Goal: Book appointment/travel/reservation

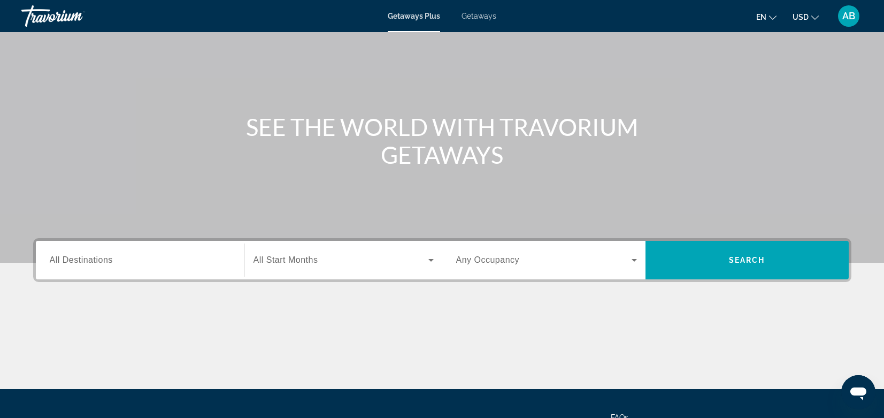
scroll to position [161, 0]
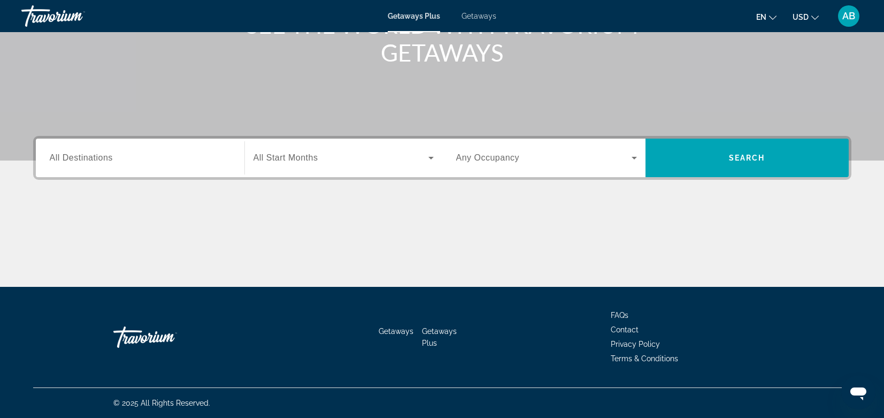
click at [811, 16] on button "USD USD ($) MXN (Mex$) CAD (Can$) GBP (£) EUR (€) AUD (A$) NZD (NZ$) CNY (CN¥)" at bounding box center [806, 17] width 26 height 16
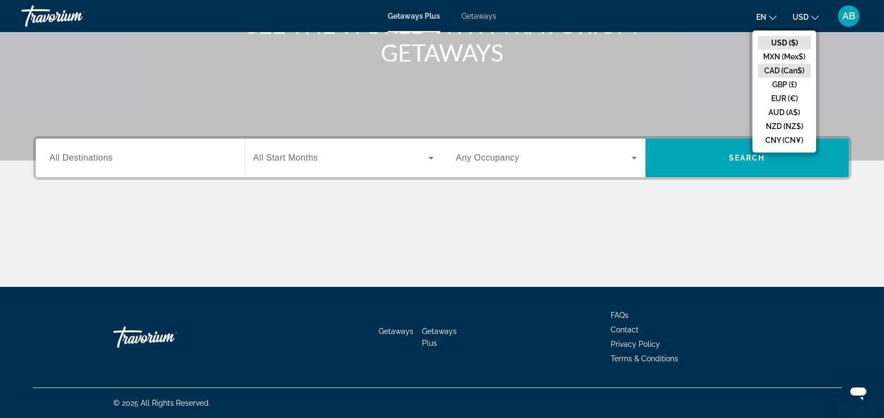
click at [777, 74] on button "CAD (Can$)" at bounding box center [784, 71] width 53 height 14
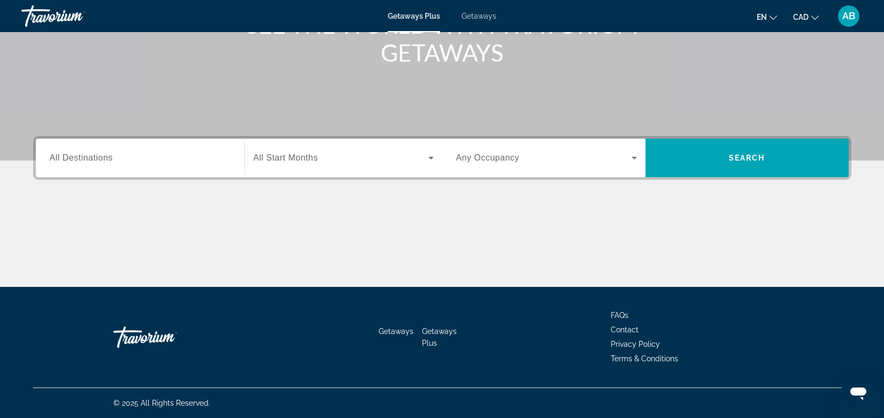
click at [198, 157] on input "Destination All Destinations" at bounding box center [140, 158] width 181 height 13
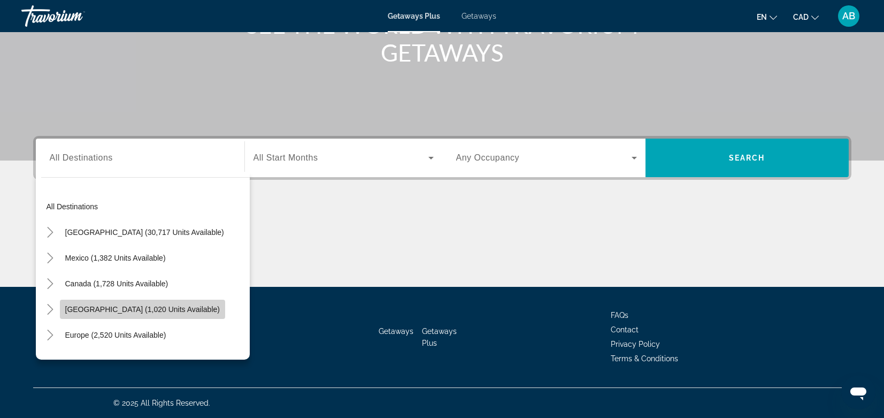
click at [110, 300] on span "Search widget" at bounding box center [142, 309] width 165 height 26
type input "**********"
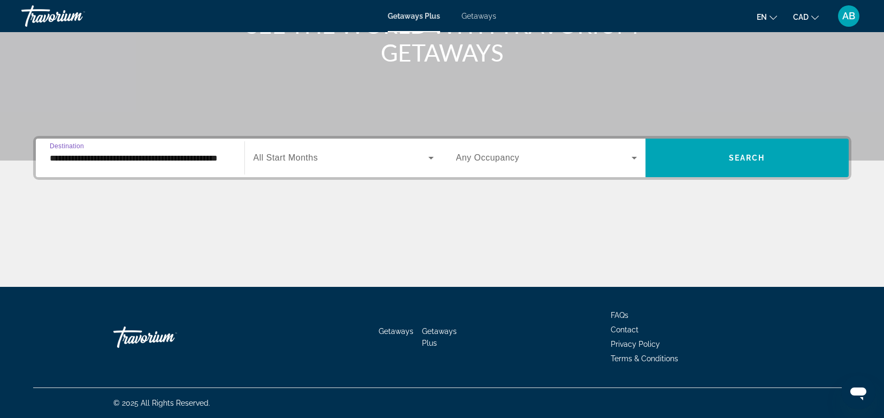
click at [291, 158] on span "All Start Months" at bounding box center [286, 157] width 65 height 9
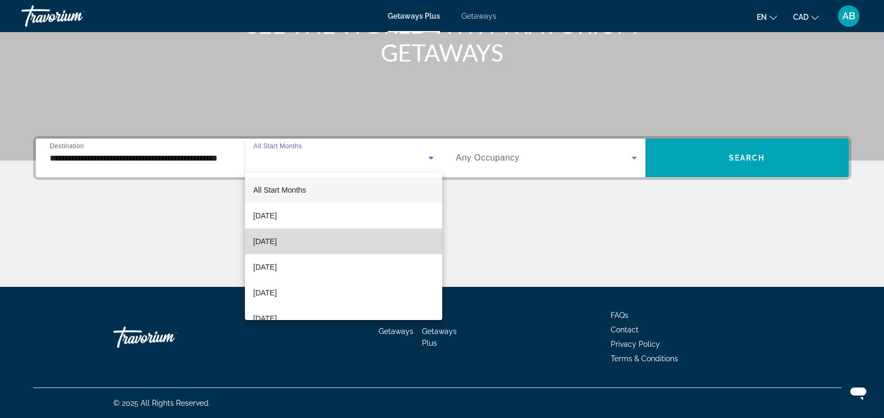
click at [277, 238] on span "[DATE]" at bounding box center [266, 241] width 24 height 13
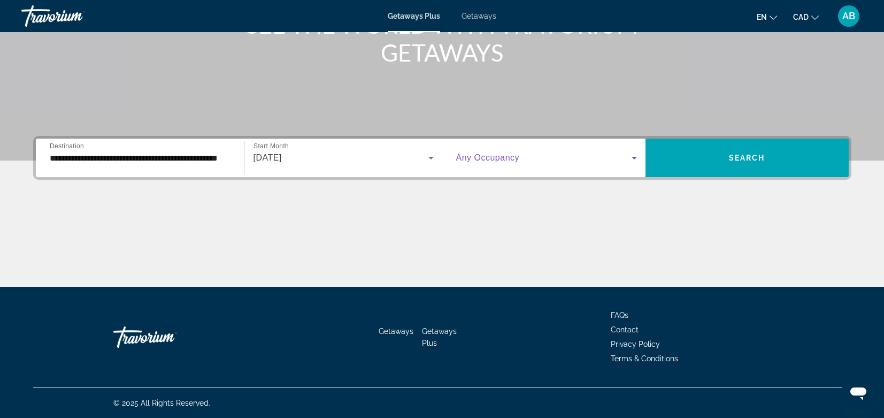
click at [531, 160] on span "Search widget" at bounding box center [543, 157] width 175 height 13
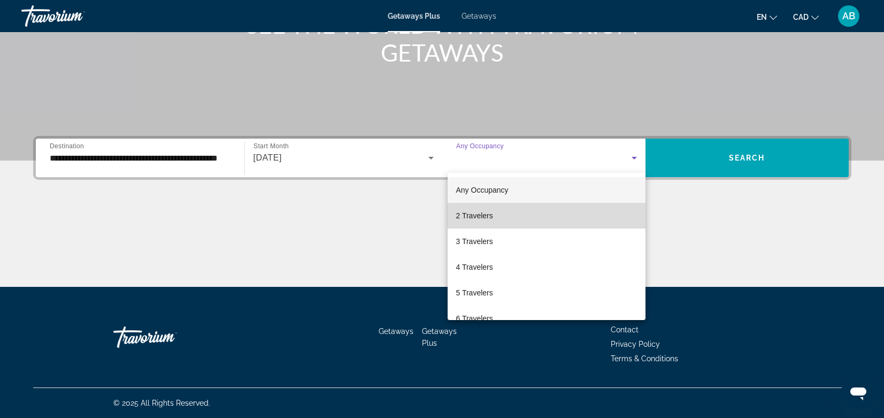
click at [474, 218] on span "2 Travelers" at bounding box center [474, 215] width 37 height 13
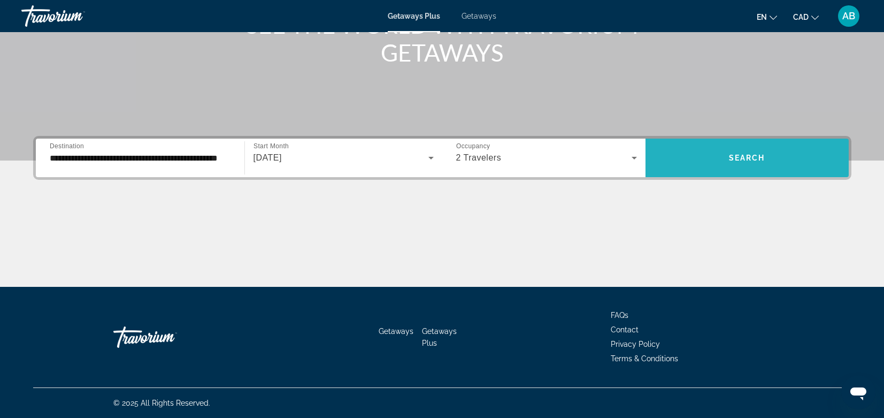
click at [743, 157] on span "Search" at bounding box center [747, 158] width 36 height 9
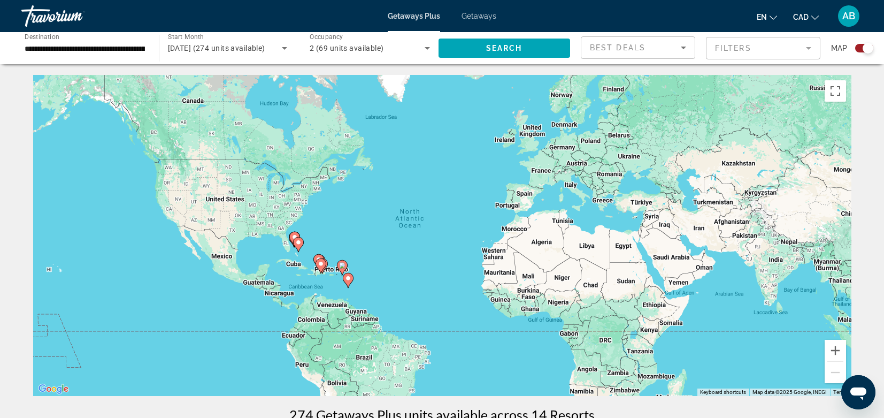
click at [297, 242] on image "Main content" at bounding box center [298, 242] width 6 height 6
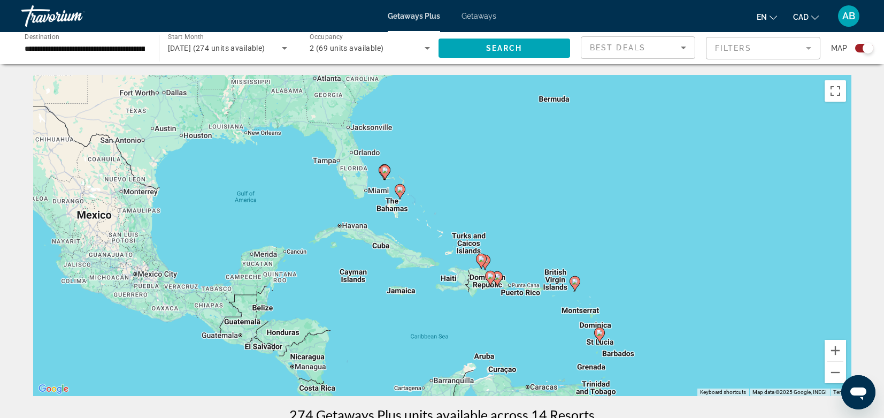
drag, startPoint x: 465, startPoint y: 312, endPoint x: 421, endPoint y: 276, distance: 57.8
click at [421, 276] on div "To activate drag with keyboard, press Alt + Enter. Once in keyboard drag state,…" at bounding box center [442, 235] width 819 height 321
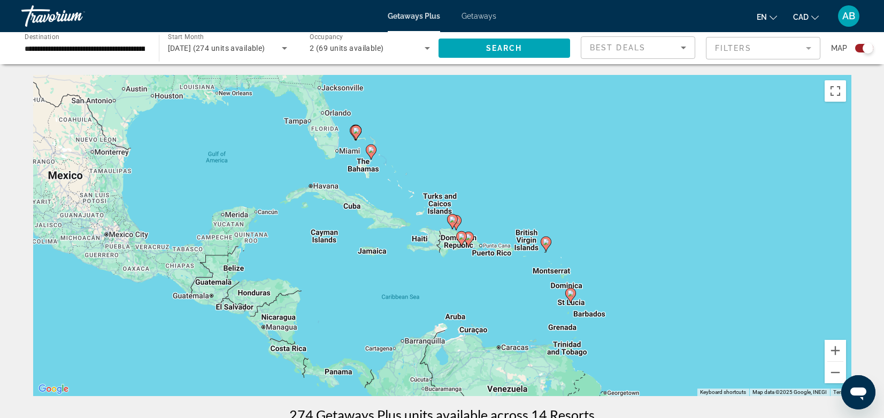
drag, startPoint x: 422, startPoint y: 254, endPoint x: 392, endPoint y: 214, distance: 50.1
click at [392, 215] on div "To activate drag with keyboard, press Alt + Enter. Once in keyboard drag state,…" at bounding box center [442, 235] width 819 height 321
click at [452, 218] on image "Main content" at bounding box center [452, 219] width 6 height 6
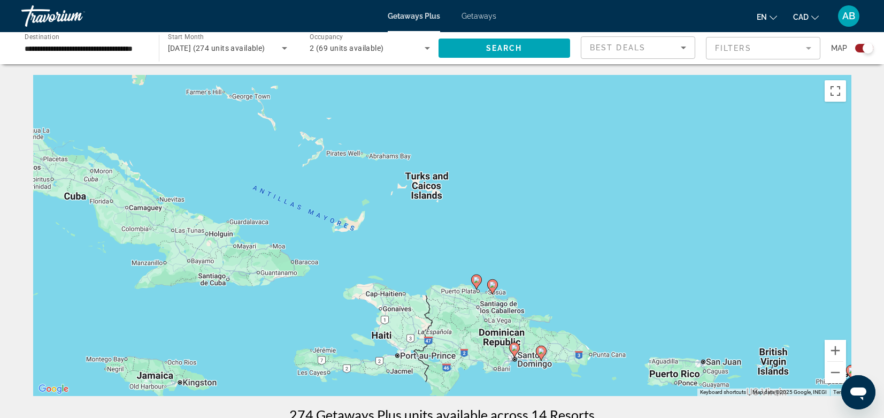
drag, startPoint x: 415, startPoint y: 289, endPoint x: 447, endPoint y: 330, distance: 51.5
click at [447, 330] on div "To activate drag with keyboard, press Alt + Enter. Once in keyboard drag state,…" at bounding box center [442, 235] width 819 height 321
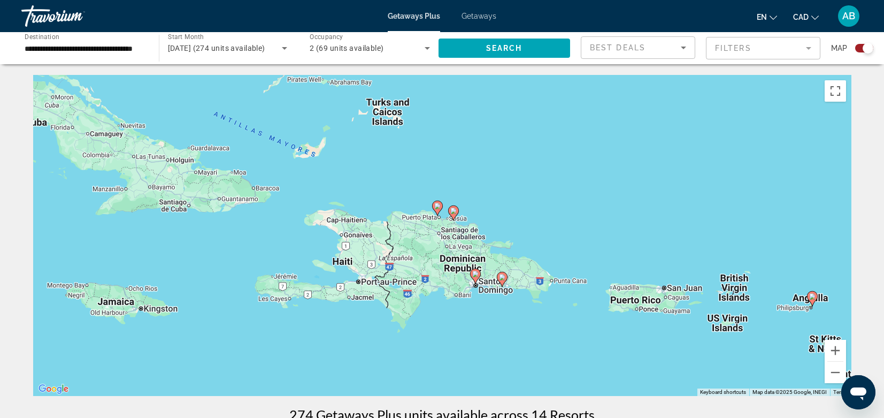
drag, startPoint x: 463, startPoint y: 317, endPoint x: 403, endPoint y: 207, distance: 125.7
click at [403, 208] on div "To activate drag with keyboard, press Alt + Enter. Once in keyboard drag state,…" at bounding box center [442, 235] width 819 height 321
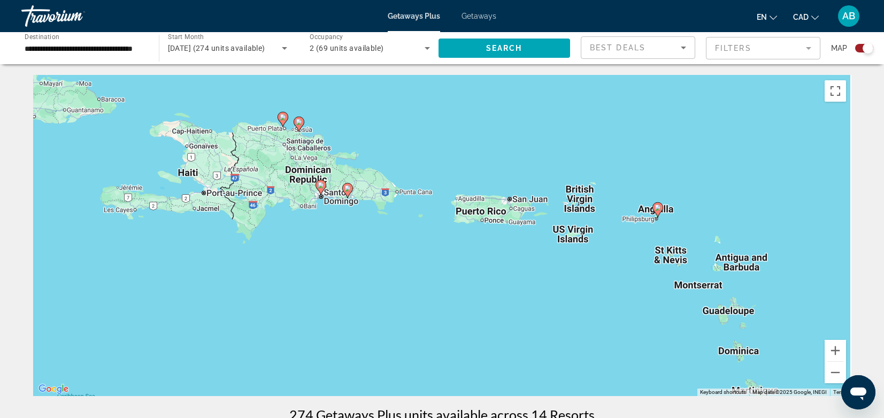
drag, startPoint x: 448, startPoint y: 272, endPoint x: 315, endPoint y: 226, distance: 141.1
click at [315, 226] on div "To activate drag with keyboard, press Alt + Enter. Once in keyboard drag state,…" at bounding box center [442, 235] width 819 height 321
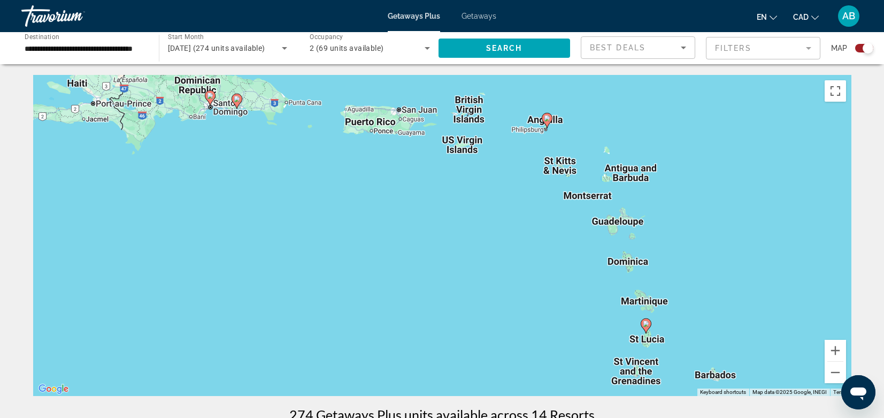
drag, startPoint x: 404, startPoint y: 258, endPoint x: 300, endPoint y: 186, distance: 126.9
click at [301, 186] on div "To activate drag with keyboard, press Alt + Enter. Once in keyboard drag state,…" at bounding box center [442, 235] width 819 height 321
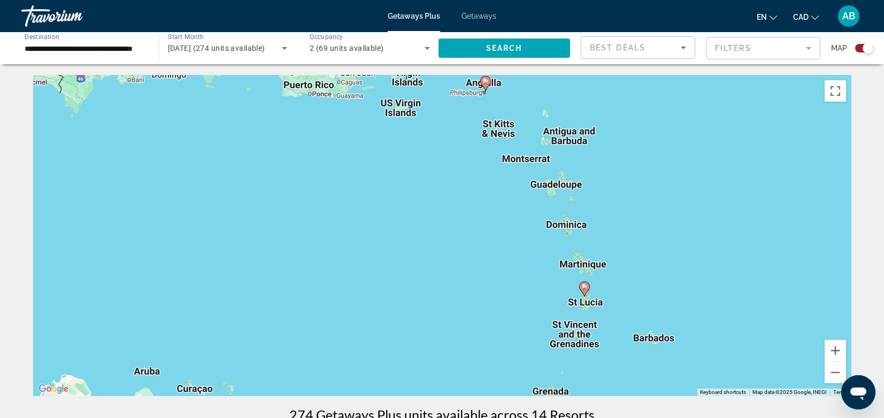
drag, startPoint x: 342, startPoint y: 211, endPoint x: 287, endPoint y: 179, distance: 63.5
click at [287, 179] on div "To activate drag with keyboard, press Alt + Enter. Once in keyboard drag state,…" at bounding box center [442, 235] width 819 height 321
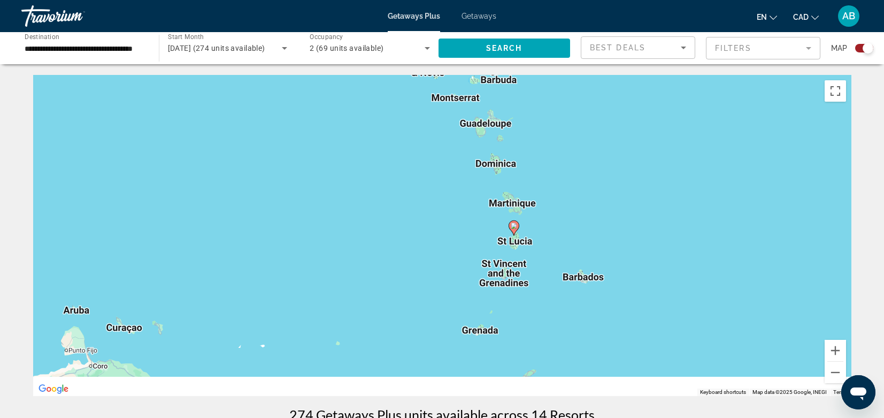
drag, startPoint x: 375, startPoint y: 266, endPoint x: 297, endPoint y: 195, distance: 105.3
click at [298, 196] on div "To activate drag with keyboard, press Alt + Enter. Once in keyboard drag state,…" at bounding box center [442, 235] width 819 height 321
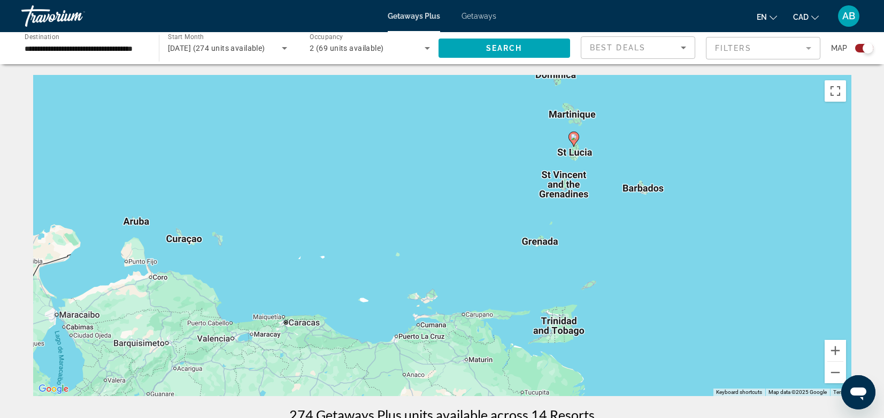
drag, startPoint x: 297, startPoint y: 195, endPoint x: 438, endPoint y: 151, distance: 147.0
click at [437, 151] on div "To activate drag with keyboard, press Alt + Enter. Once in keyboard drag state,…" at bounding box center [442, 235] width 819 height 321
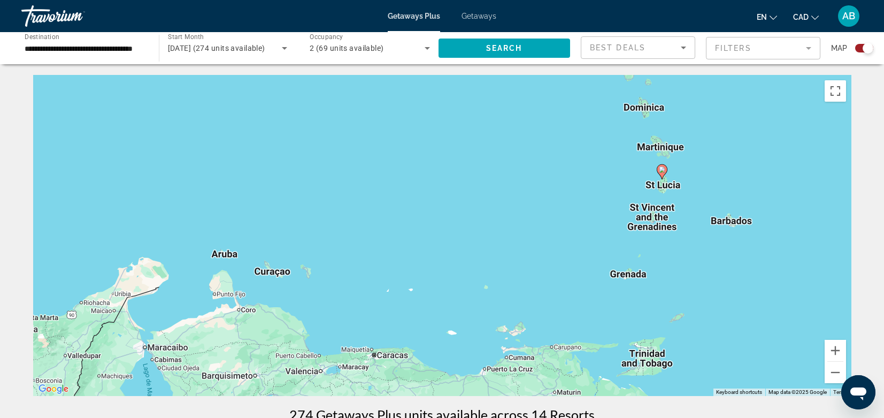
drag, startPoint x: 438, startPoint y: 151, endPoint x: 429, endPoint y: 215, distance: 64.2
click at [429, 215] on div "To activate drag with keyboard, press Alt + Enter. Once in keyboard drag state,…" at bounding box center [442, 235] width 819 height 321
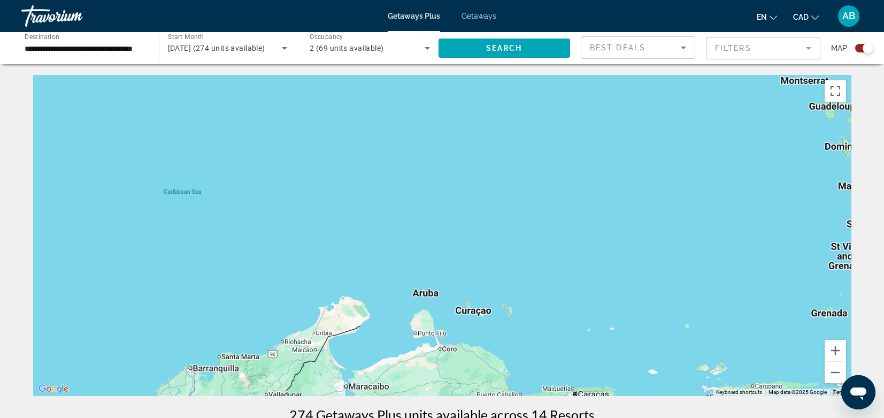
drag, startPoint x: 493, startPoint y: 234, endPoint x: 602, endPoint y: 292, distance: 123.2
click at [679, 272] on div "To activate drag with keyboard, press Alt + Enter. Once in keyboard drag state,…" at bounding box center [442, 235] width 819 height 321
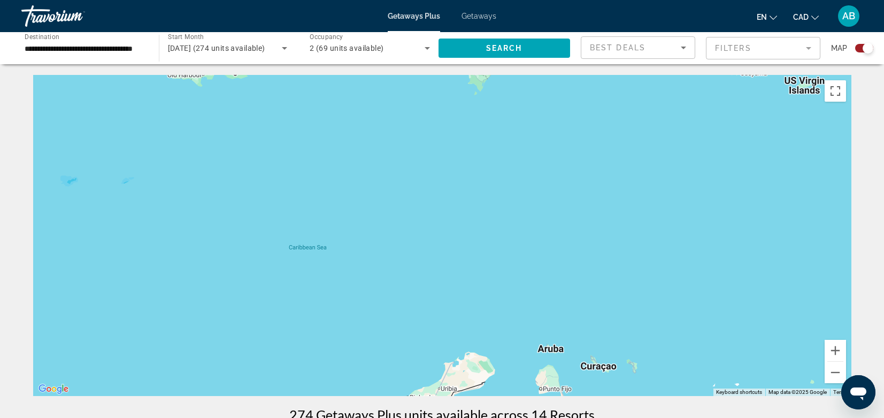
drag, startPoint x: 350, startPoint y: 223, endPoint x: 515, endPoint y: 268, distance: 170.4
click at [516, 268] on div "To activate drag with keyboard, press Alt + Enter. Once in keyboard drag state,…" at bounding box center [442, 235] width 819 height 321
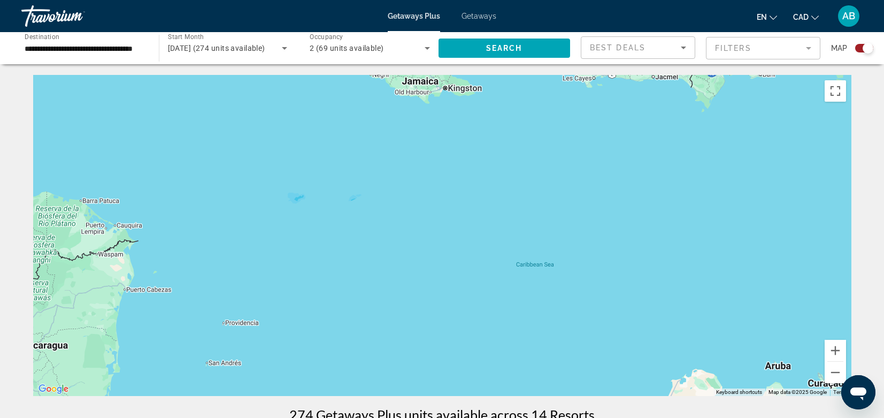
drag, startPoint x: 354, startPoint y: 297, endPoint x: 549, endPoint y: 459, distance: 253.8
click at [549, 417] on html "**********" at bounding box center [442, 209] width 884 height 418
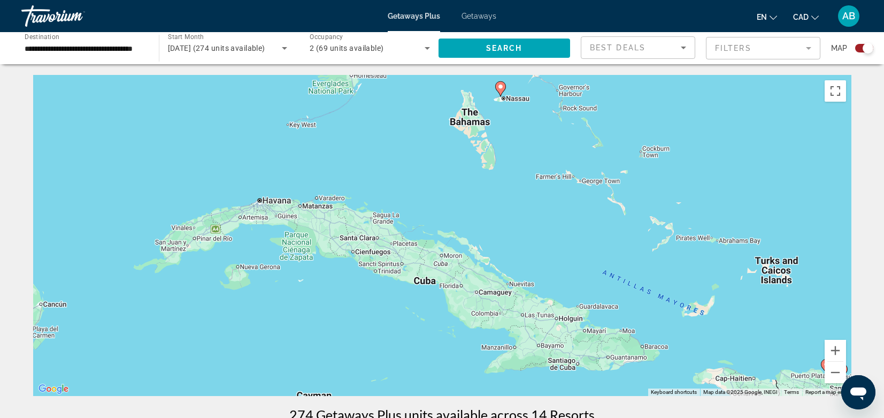
drag, startPoint x: 426, startPoint y: 248, endPoint x: 692, endPoint y: 250, distance: 266.4
click at [689, 250] on div "To activate drag with keyboard, press Alt + Enter. Once in keyboard drag state,…" at bounding box center [442, 235] width 819 height 321
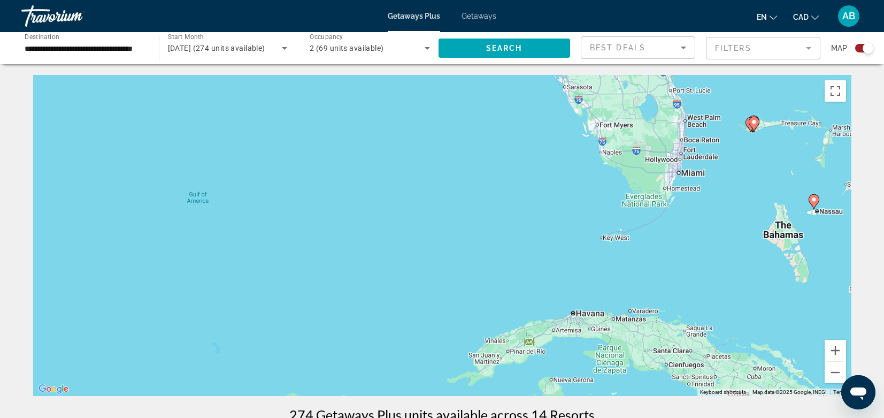
drag, startPoint x: 400, startPoint y: 169, endPoint x: 464, endPoint y: 323, distance: 166.9
click at [464, 323] on div "To activate drag with keyboard, press Alt + Enter. Once in keyboard drag state,…" at bounding box center [442, 235] width 819 height 321
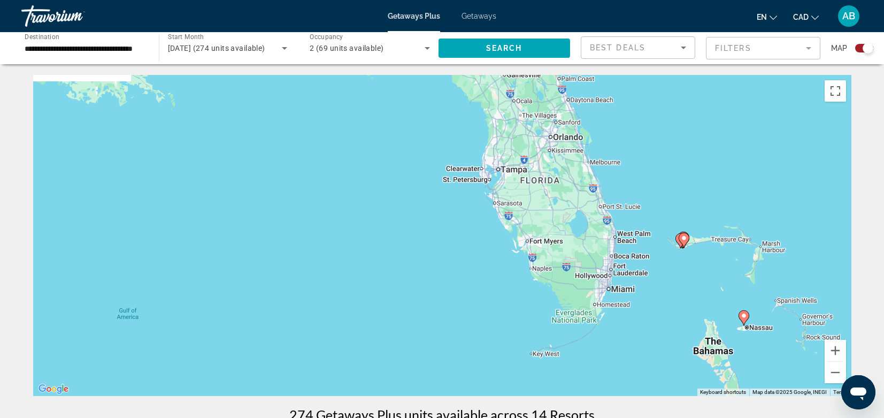
drag, startPoint x: 387, startPoint y: 233, endPoint x: 318, endPoint y: 284, distance: 85.7
click at [318, 284] on div "To activate drag with keyboard, press Alt + Enter. Once in keyboard drag state,…" at bounding box center [442, 235] width 819 height 321
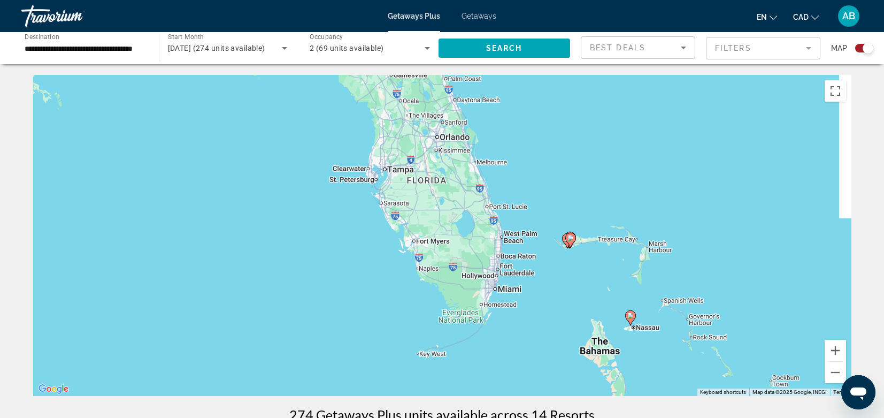
drag, startPoint x: 431, startPoint y: 295, endPoint x: 316, endPoint y: 295, distance: 115.0
click at [315, 295] on div "To activate drag with keyboard, press Alt + Enter. Once in keyboard drag state,…" at bounding box center [442, 235] width 819 height 321
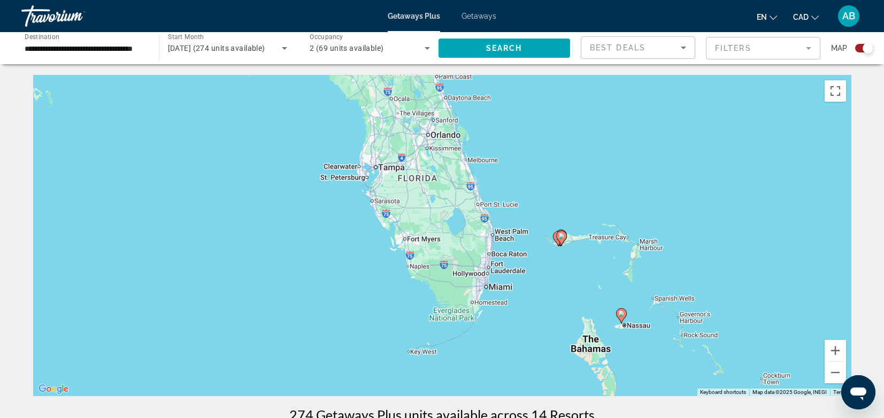
click at [617, 313] on icon "Main content" at bounding box center [621, 316] width 10 height 14
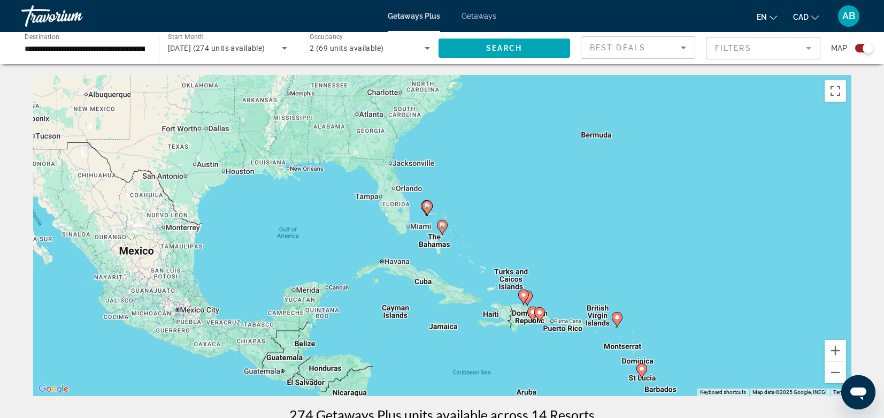
click at [439, 227] on image "Main content" at bounding box center [442, 225] width 6 height 6
type input "**********"
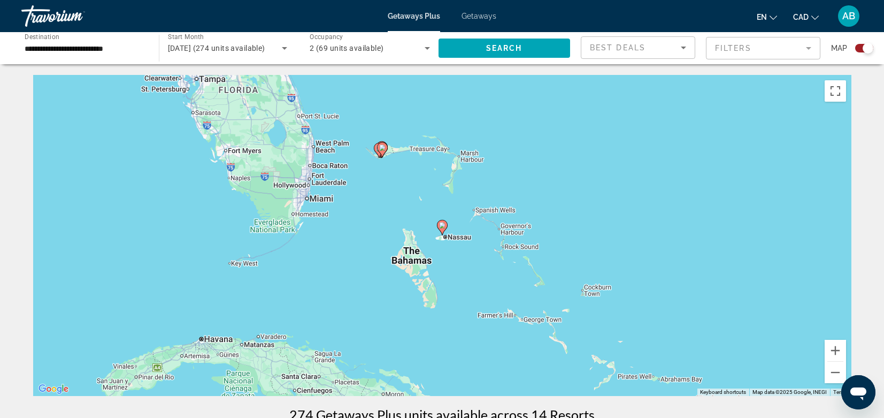
click at [440, 227] on image "Main content" at bounding box center [442, 225] width 6 height 6
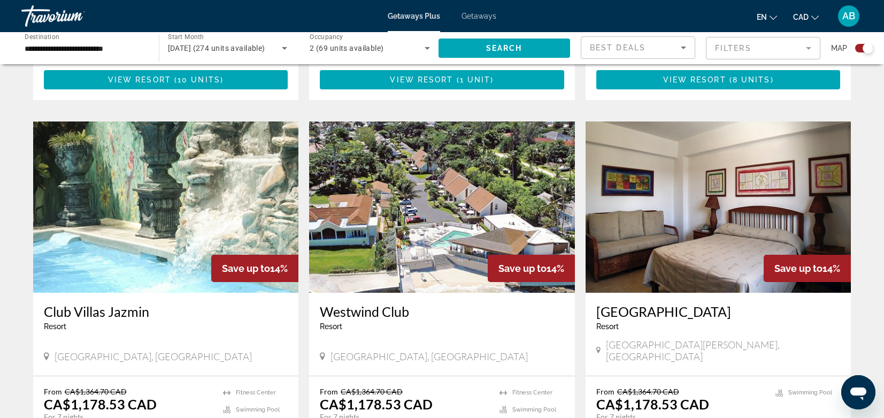
scroll to position [1445, 0]
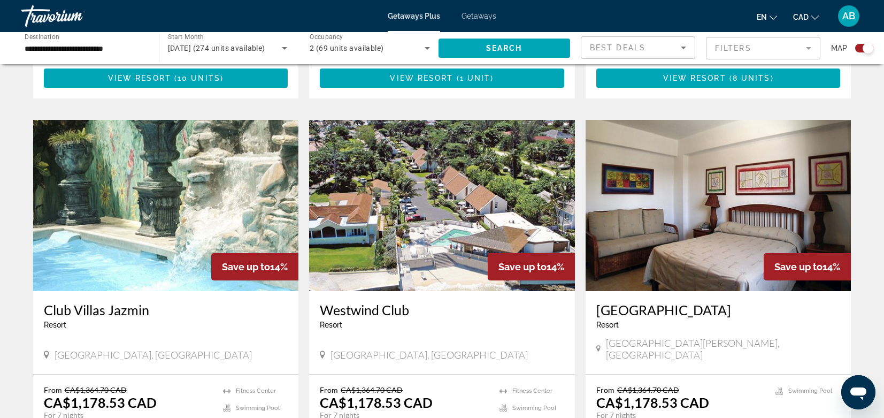
click at [817, 15] on icon "Change currency" at bounding box center [815, 17] width 7 height 7
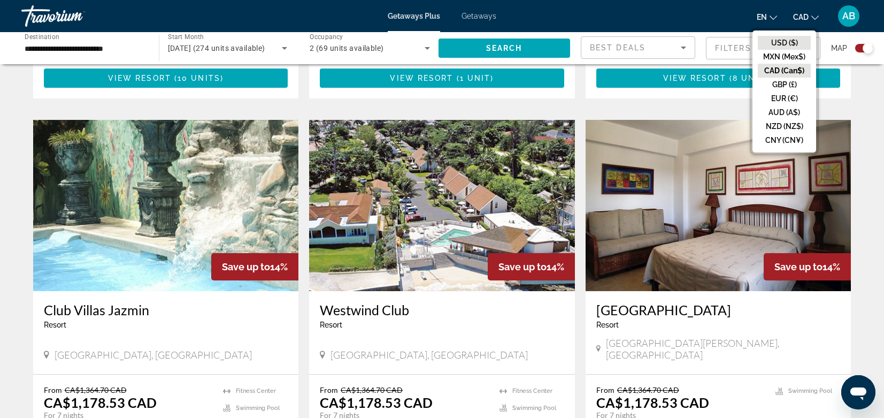
click at [789, 39] on button "USD ($)" at bounding box center [784, 43] width 53 height 14
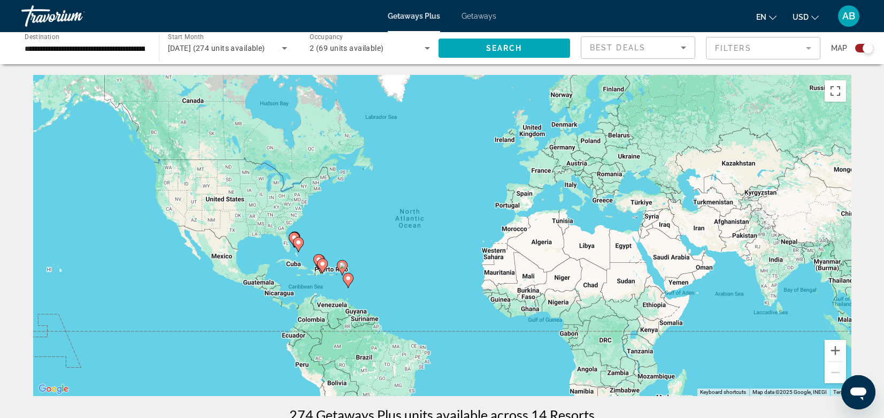
click at [607, 47] on span "Best Deals" at bounding box center [618, 47] width 56 height 9
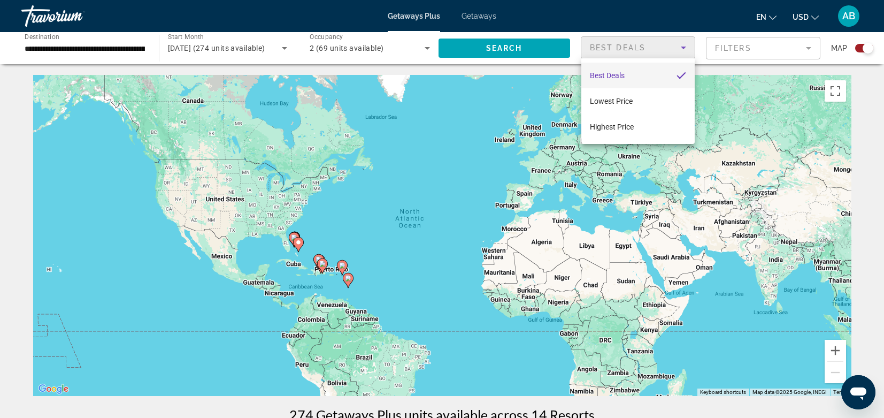
click at [716, 53] on div at bounding box center [442, 209] width 884 height 418
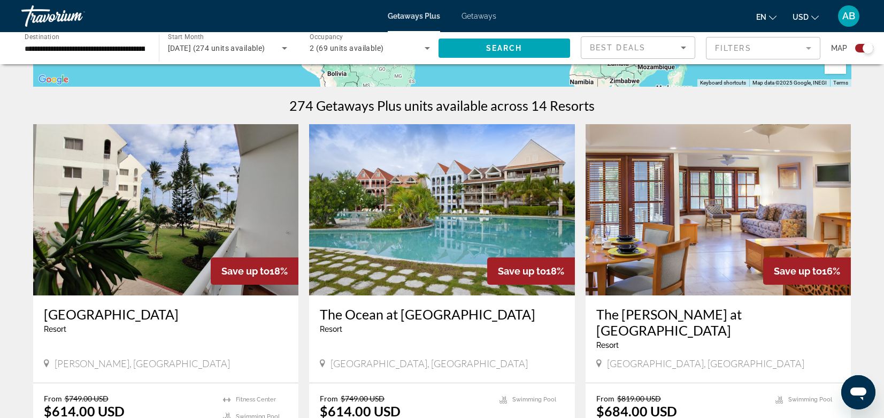
scroll to position [282, 0]
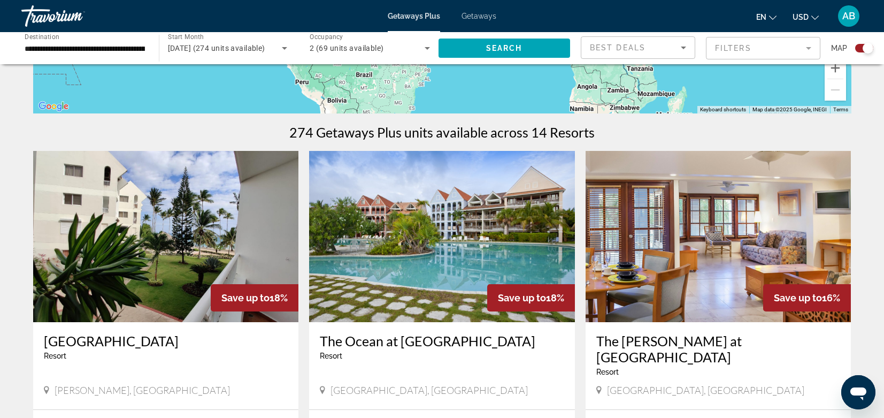
click at [731, 45] on mat-form-field "Filters" at bounding box center [763, 48] width 114 height 22
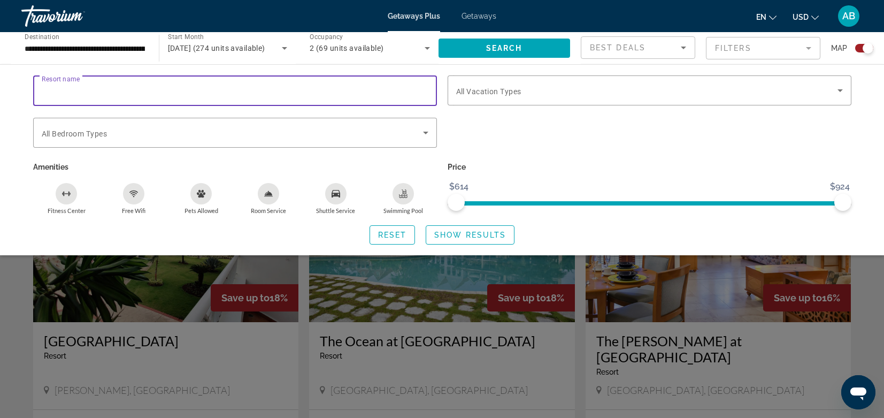
click at [398, 94] on input "Resort name" at bounding box center [235, 91] width 387 height 13
type input "******"
click at [455, 231] on span "Show Results" at bounding box center [470, 235] width 72 height 9
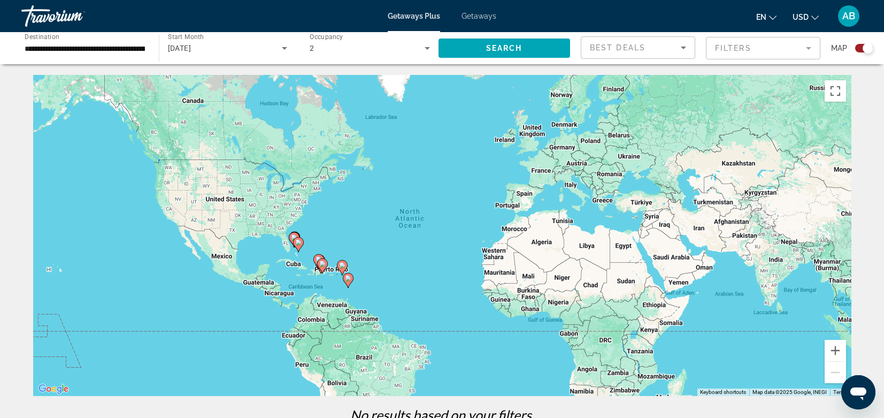
click at [114, 50] on input "**********" at bounding box center [85, 48] width 120 height 13
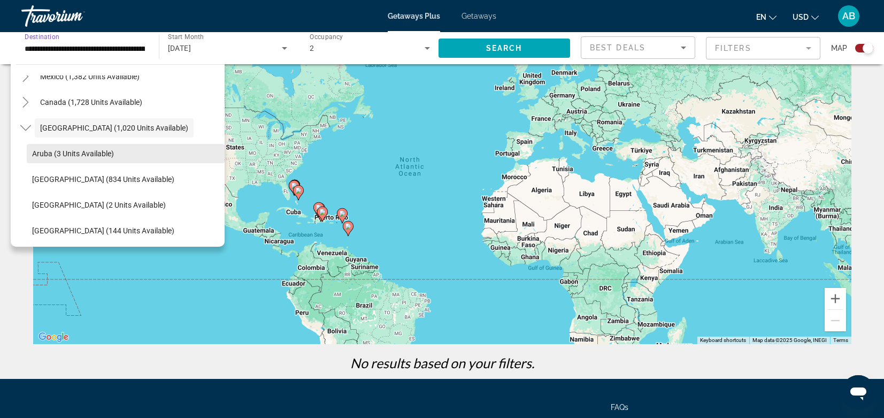
scroll to position [68, 0]
click at [85, 150] on span "Aruba (3 units available)" at bounding box center [73, 154] width 82 height 9
type input "**********"
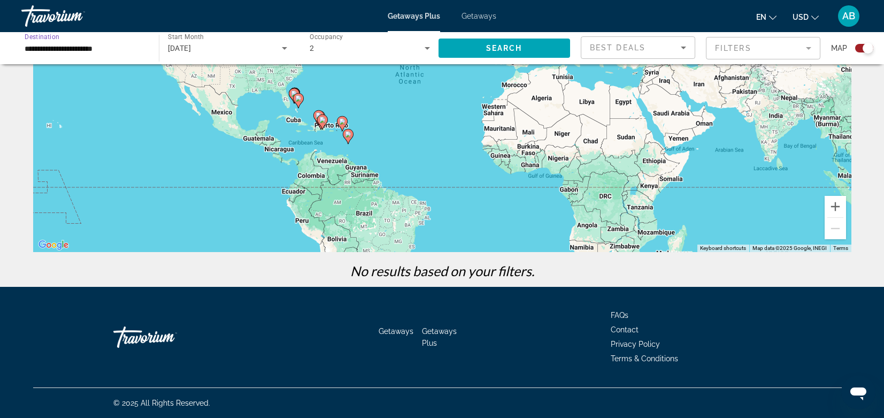
scroll to position [0, 0]
